Goal: Task Accomplishment & Management: Manage account settings

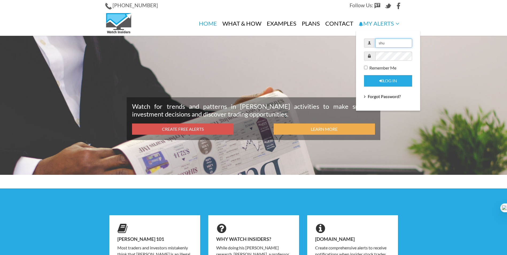
click at [385, 42] on input "shu" at bounding box center [393, 42] width 37 height 9
click at [385, 41] on input "shu" at bounding box center [393, 42] width 37 height 9
paste input "Gregory.Griffin@KysorWarren.com"
type input "Gregory.Griffin@KysorWarren.com"
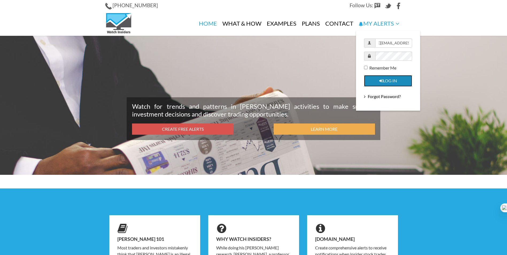
click at [385, 78] on button "Log in" at bounding box center [388, 80] width 48 height 11
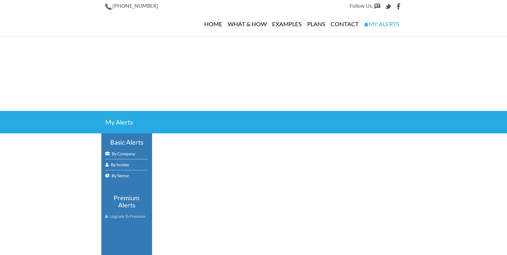
select select "100"
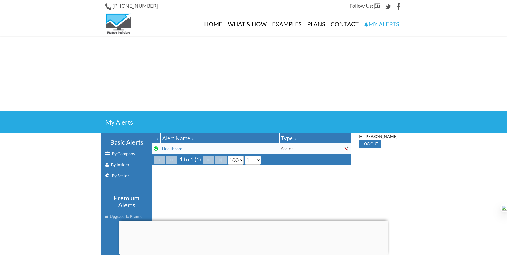
click at [347, 149] on div at bounding box center [346, 148] width 4 height 4
